Goal: Obtain resource: Obtain resource

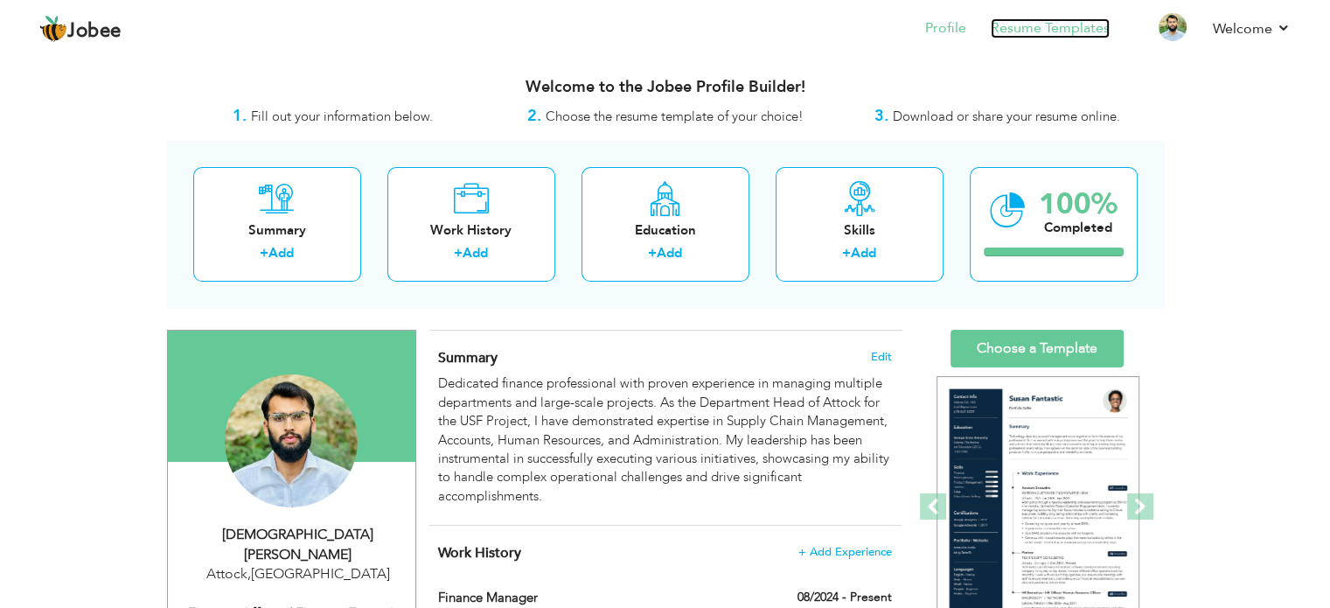
click at [1025, 20] on link "Resume Templates" at bounding box center [1050, 28] width 119 height 20
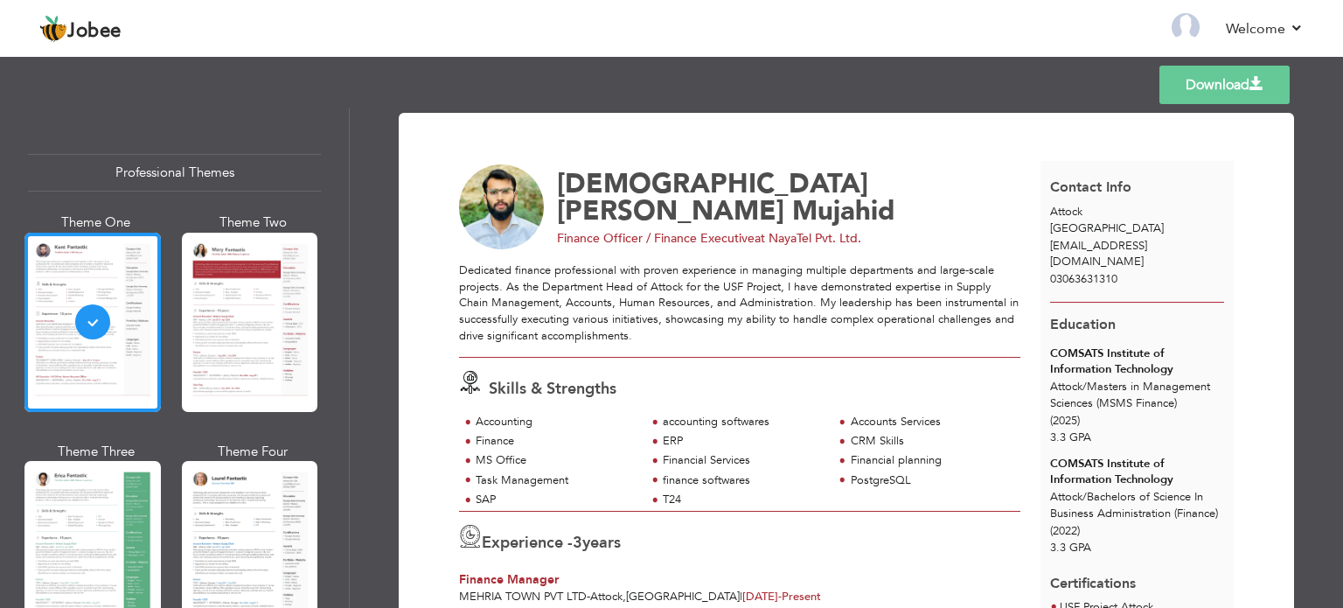
click at [1113, 247] on span "fa18bba010@gmail.com" at bounding box center [1098, 254] width 97 height 32
